Goal: Information Seeking & Learning: Learn about a topic

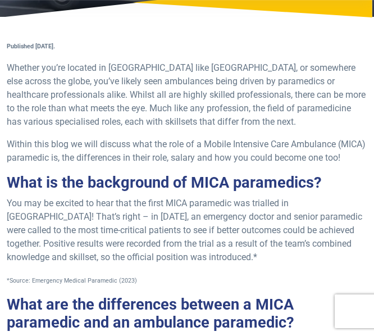
scroll to position [151, 0]
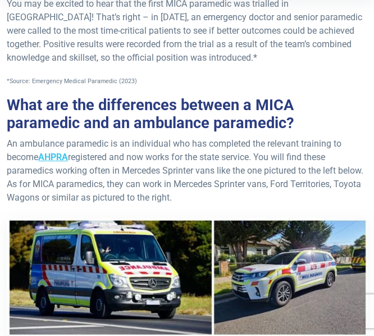
click at [94, 193] on p "An ambulance paramedic is an individual who has completed the relevant training…" at bounding box center [187, 250] width 361 height 226
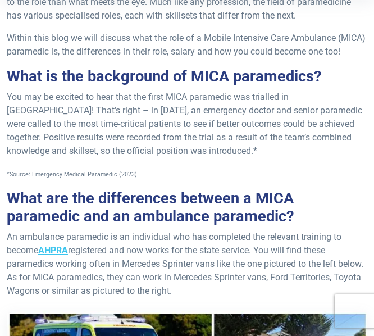
scroll to position [256, 0]
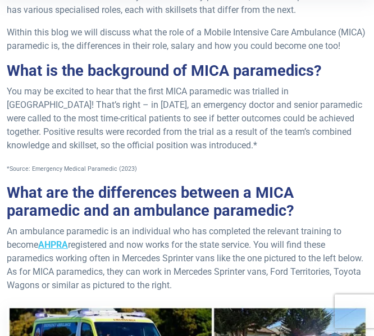
click at [32, 172] on span "*Source: Emergency Medical Paramedic (2023)" at bounding box center [72, 168] width 130 height 7
drag, startPoint x: 32, startPoint y: 184, endPoint x: 134, endPoint y: 187, distance: 101.7
click at [134, 175] on p "*Source: Emergency Medical Paramedic (2023)" at bounding box center [187, 167] width 361 height 13
copy span "Emergency Medical Paramedic (2023)"
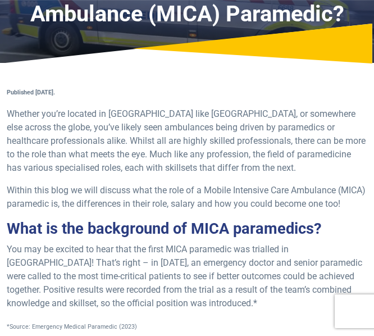
scroll to position [0, 0]
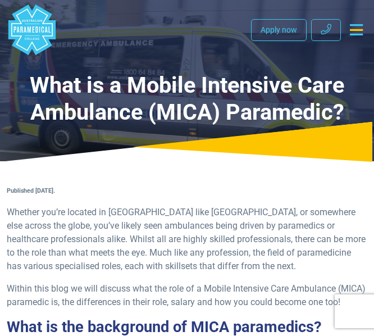
click at [210, 211] on p "Whether you’re located in [GEOGRAPHIC_DATA] like [GEOGRAPHIC_DATA], or somewher…" at bounding box center [187, 239] width 361 height 67
click at [165, 216] on p "Whether you’re located in [GEOGRAPHIC_DATA] like [GEOGRAPHIC_DATA], or somewher…" at bounding box center [187, 239] width 361 height 67
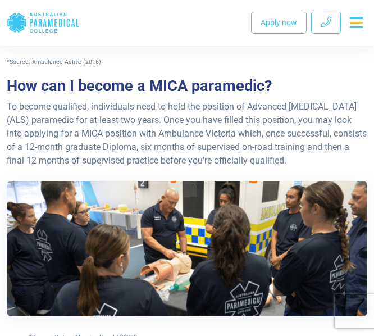
scroll to position [887, 0]
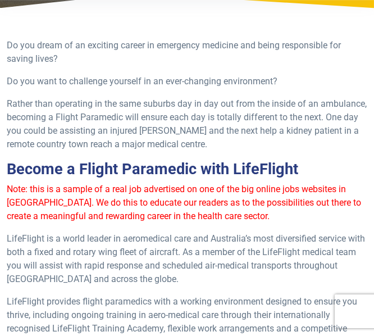
scroll to position [98, 0]
